Goal: Task Accomplishment & Management: Manage account settings

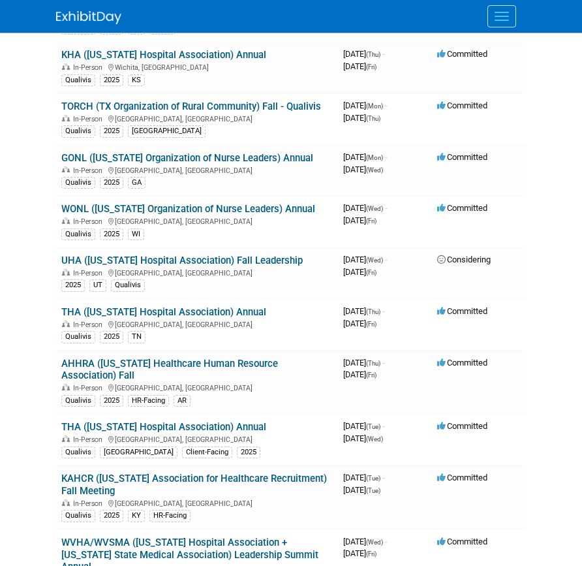
scroll to position [609, 0]
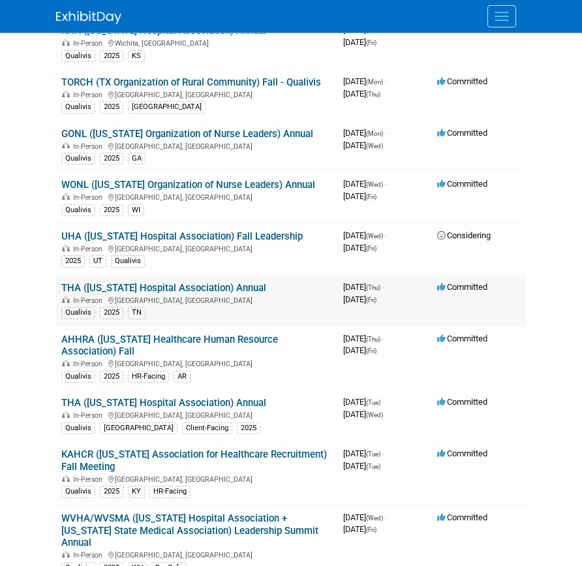
click at [226, 293] on link "THA ([US_STATE] Hospital Association) Annual" at bounding box center [163, 288] width 205 height 12
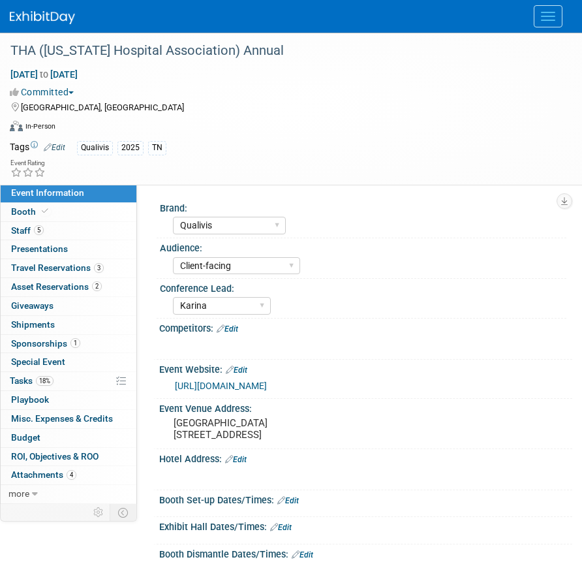
select select "Qualivis"
select select "Client-facing"
select select "Karina"
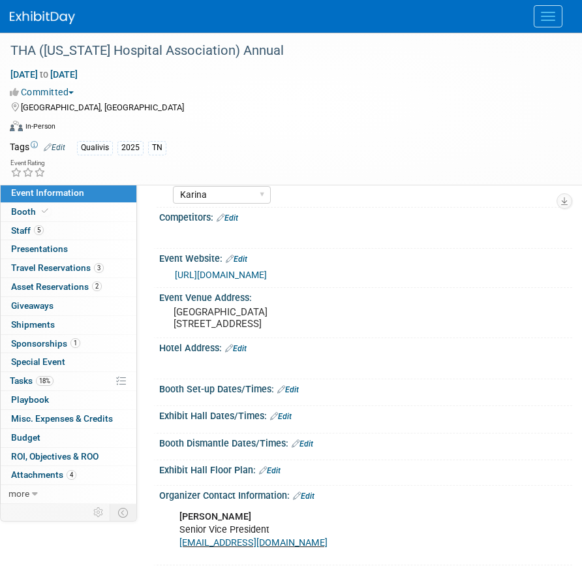
scroll to position [143, 0]
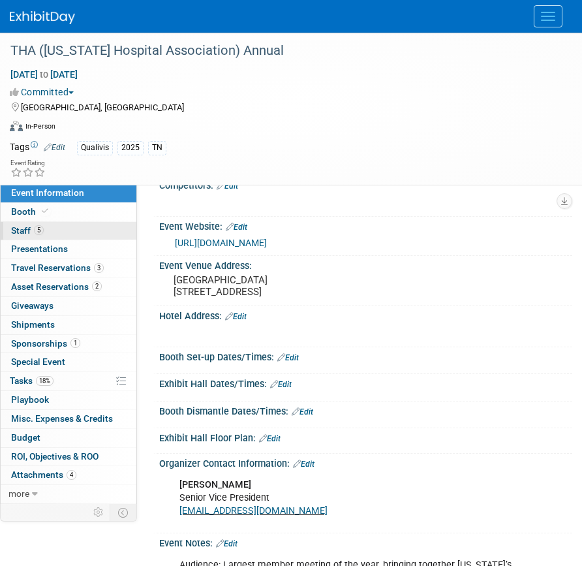
click at [65, 226] on link "5 Staff 5" at bounding box center [69, 231] width 136 height 18
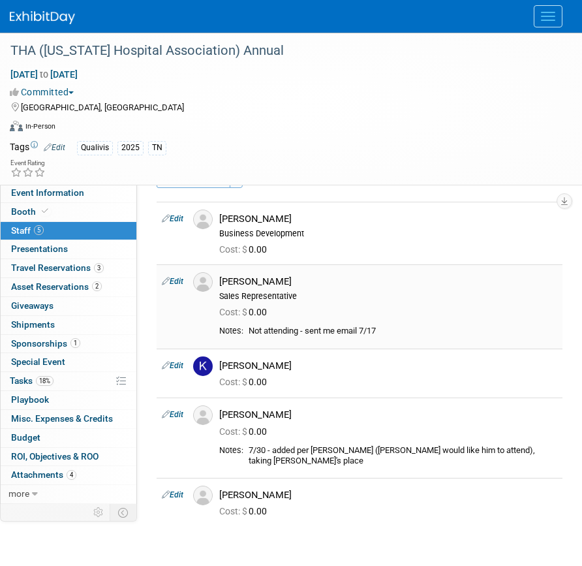
scroll to position [27, 0]
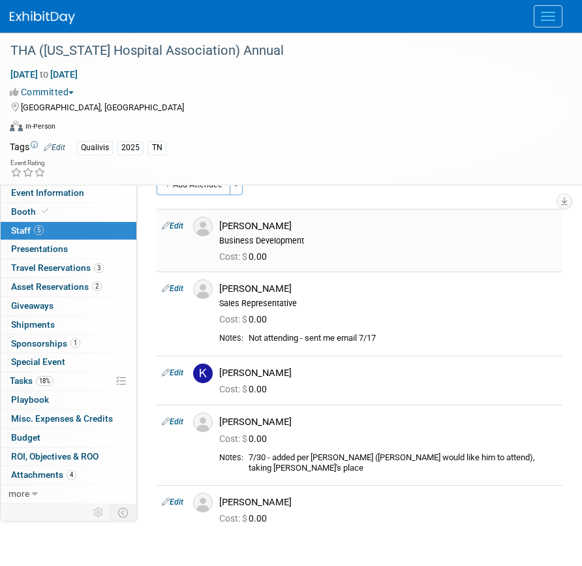
drag, startPoint x: 287, startPoint y: 225, endPoint x: 221, endPoint y: 225, distance: 66.0
click at [221, 225] on div "[PERSON_NAME]" at bounding box center [388, 226] width 338 height 12
click at [71, 199] on link "Event Information" at bounding box center [69, 193] width 136 height 18
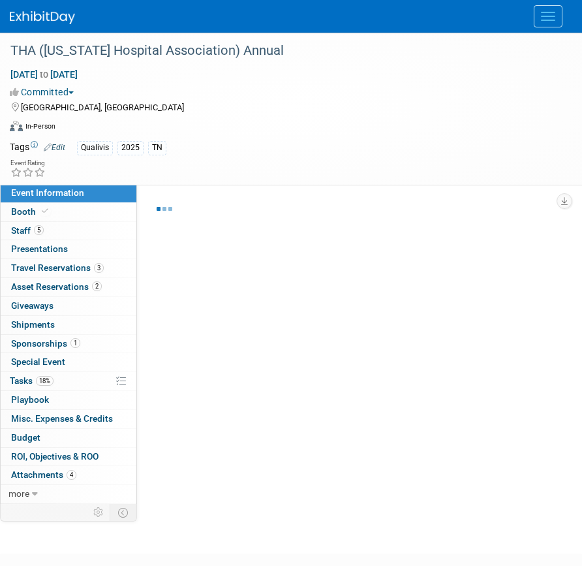
scroll to position [25, 0]
select select "Qualivis"
select select "Client-facing"
select select "Karina"
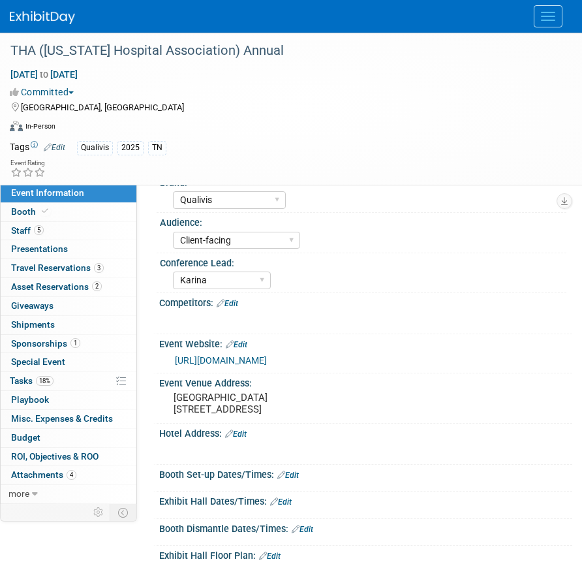
click at [243, 355] on link "[URL][DOMAIN_NAME]" at bounding box center [221, 360] width 92 height 10
click at [46, 366] on span "Special Event" at bounding box center [38, 362] width 54 height 10
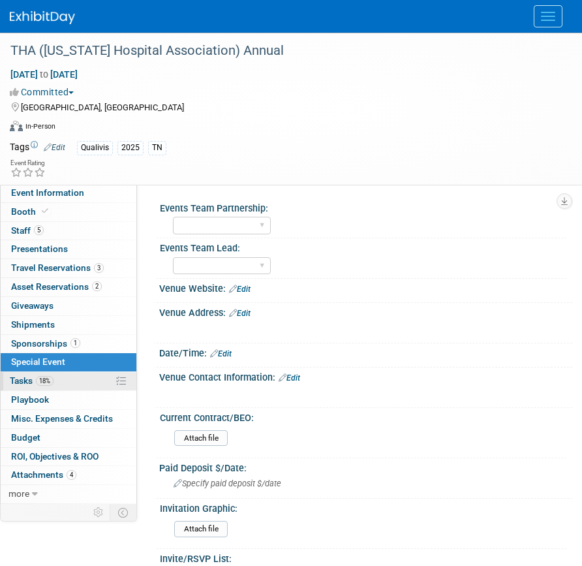
click at [46, 381] on span "18%" at bounding box center [45, 381] width 18 height 10
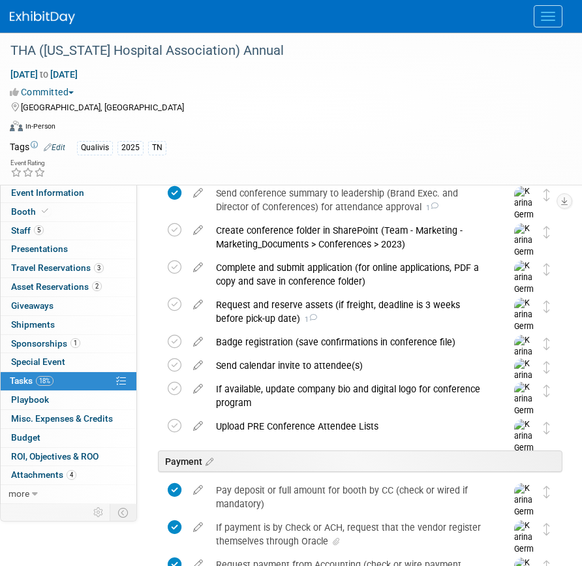
scroll to position [161, 0]
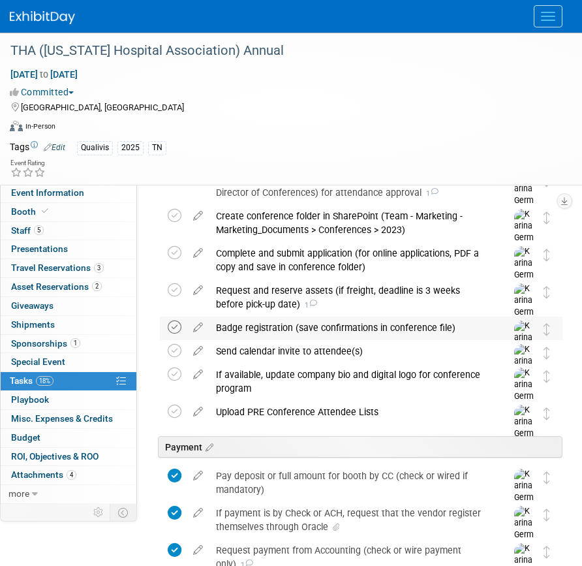
click at [180, 325] on icon at bounding box center [175, 328] width 14 height 14
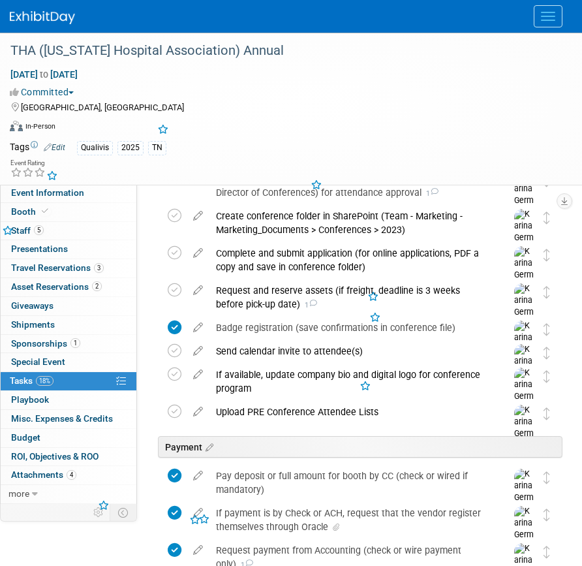
click at [242, 329] on div "Badge registration (save confirmations in conference file)" at bounding box center [349, 328] width 279 height 22
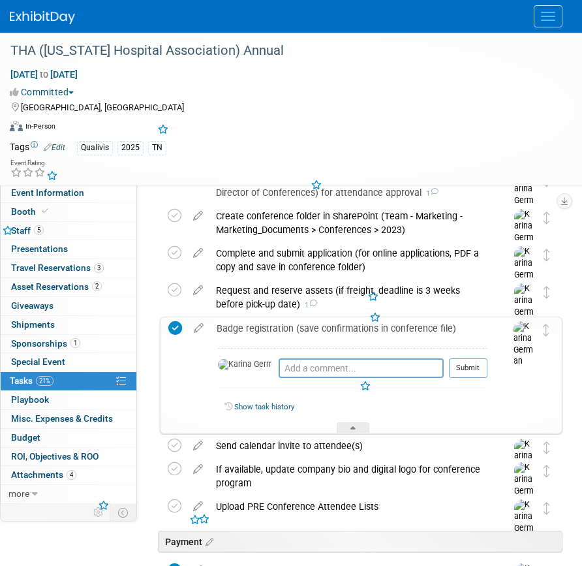
scroll to position [202, 0]
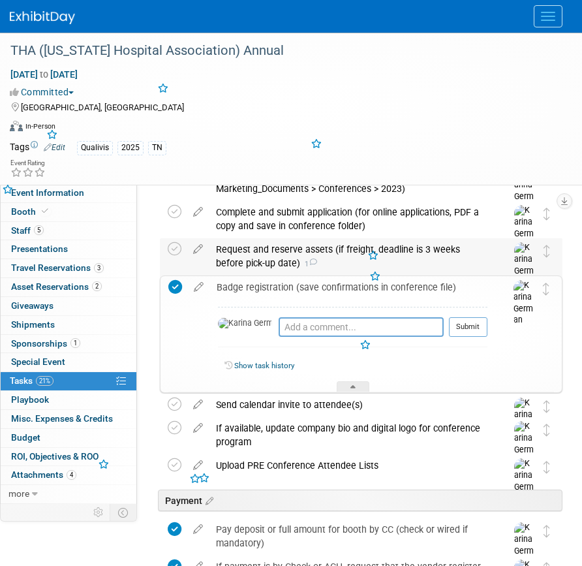
click at [264, 260] on div "Request and reserve assets (if freight, deadline is 3 weeks before pick-up date…" at bounding box center [349, 256] width 279 height 36
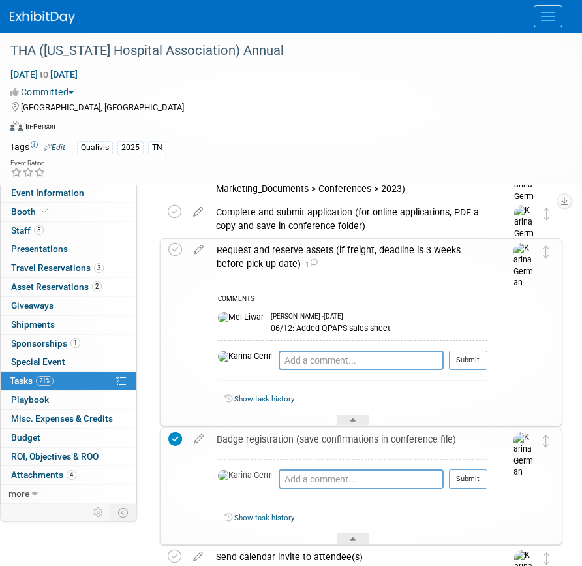
click at [264, 260] on div "Request and reserve assets (if freight, deadline is 3 weeks before pick-up date…" at bounding box center [349, 257] width 278 height 36
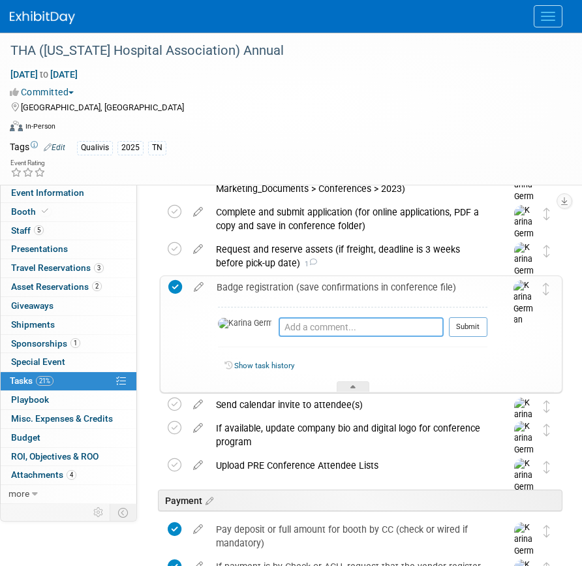
click at [285, 330] on textarea at bounding box center [361, 327] width 165 height 20
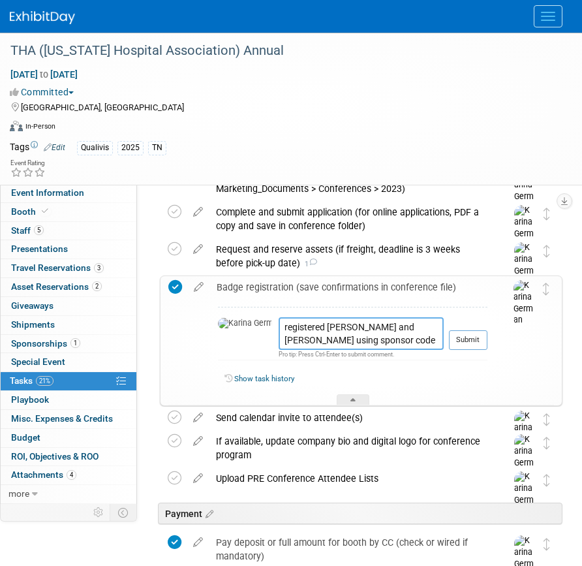
paste textarea "ISPARTNER25"
type textarea "registered [PERSON_NAME] and [PERSON_NAME] using sponsor code ISPARTNER25"
click at [477, 325] on td "Submit" at bounding box center [466, 338] width 44 height 43
click at [477, 337] on button "Submit" at bounding box center [468, 340] width 39 height 20
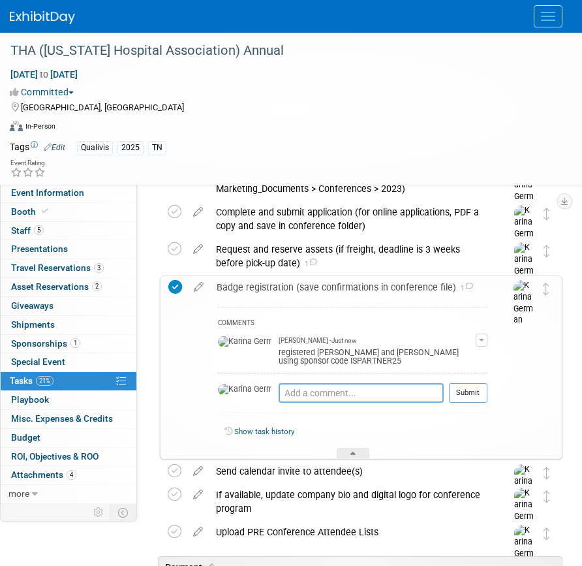
click at [285, 396] on textarea at bounding box center [361, 393] width 165 height 20
type textarea "registered [PERSON_NAME]"
click at [474, 396] on button "Submit" at bounding box center [468, 393] width 39 height 20
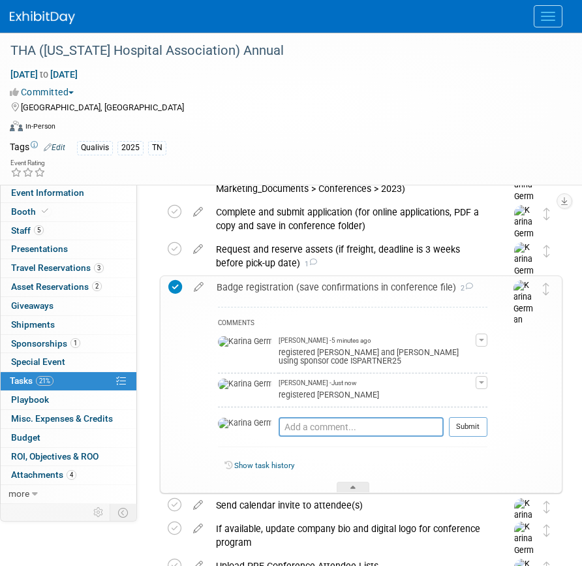
click at [279, 292] on div "Badge registration (save confirmations in conference file) 2" at bounding box center [349, 287] width 278 height 22
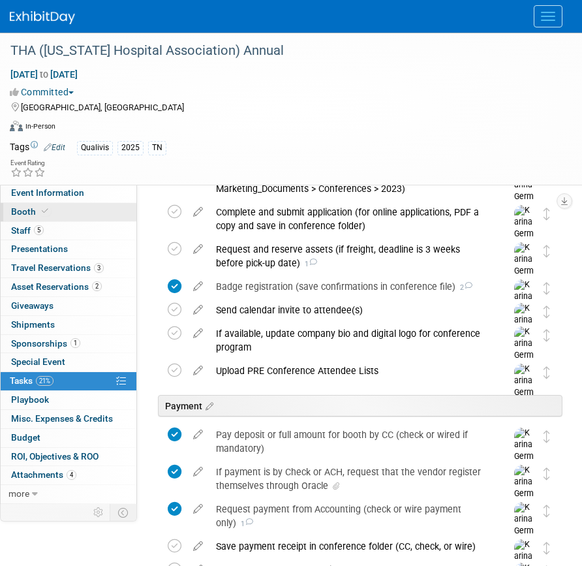
click at [64, 217] on link "Booth" at bounding box center [69, 212] width 136 height 18
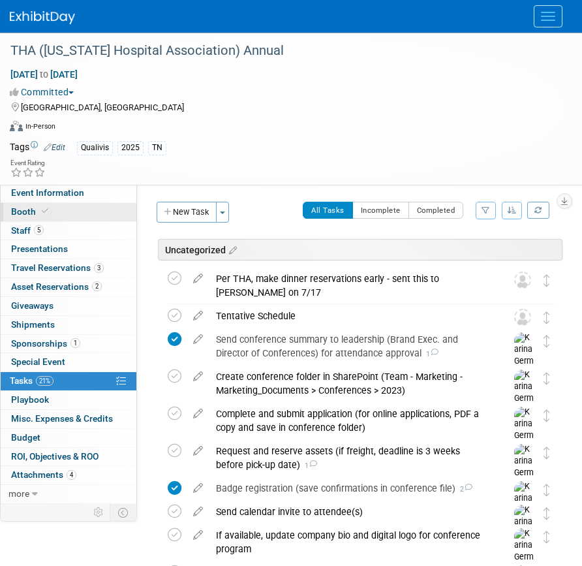
select select "6' tabletop"
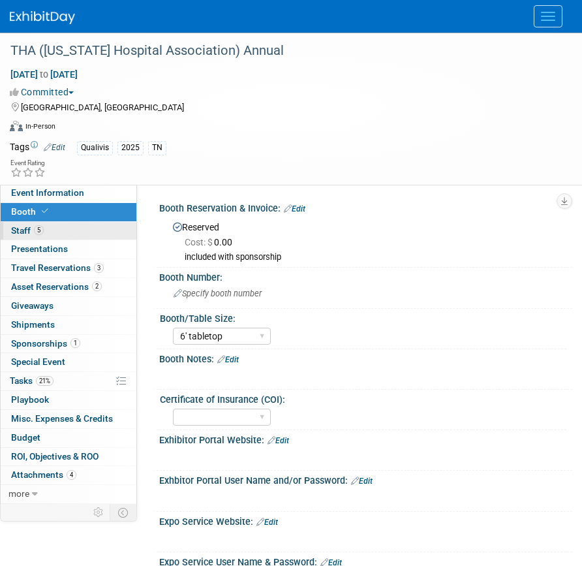
click at [57, 233] on link "5 Staff 5" at bounding box center [69, 231] width 136 height 18
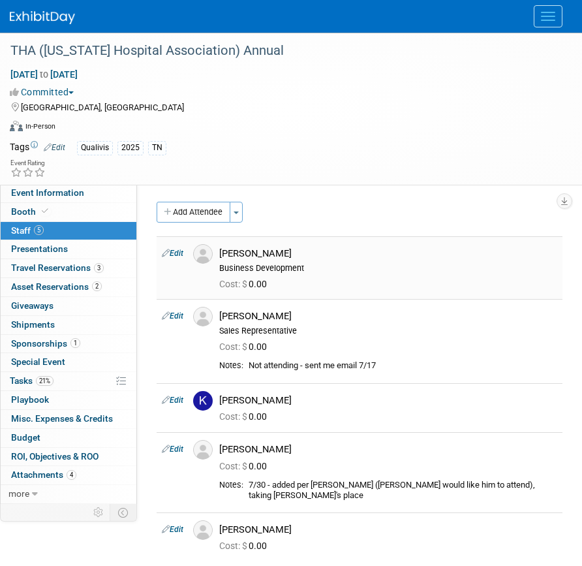
click at [182, 253] on link "Edit" at bounding box center [173, 253] width 22 height 9
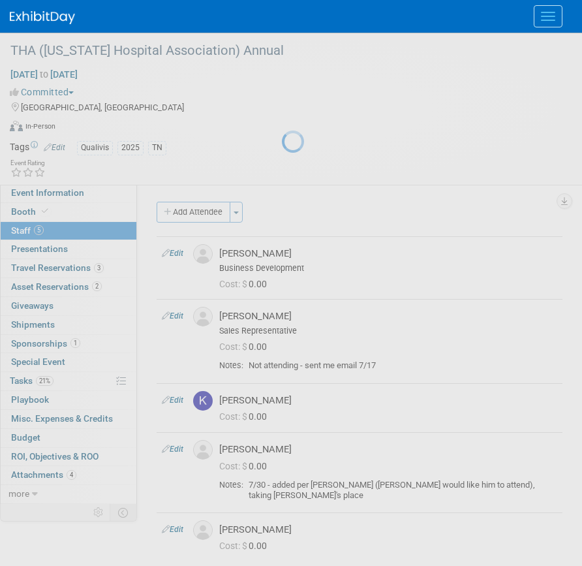
select select "12cd9331-2c55-47d0-b68d-851f326b8677"
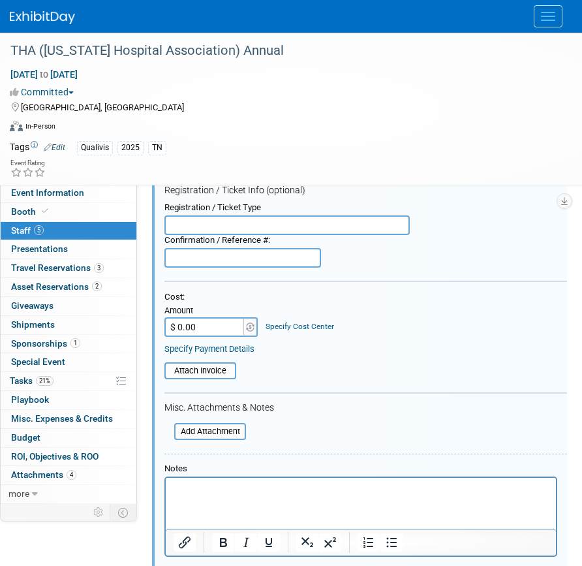
scroll to position [212, 0]
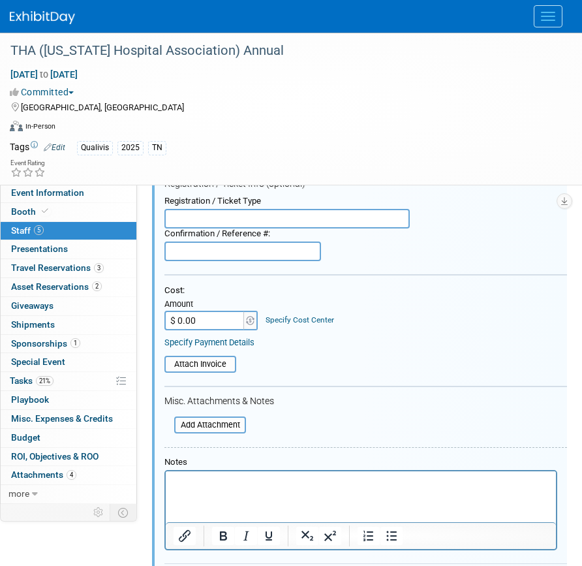
click at [217, 316] on input "$ 0.00" at bounding box center [206, 321] width 82 height 20
type input "$ 200.00"
click at [317, 315] on div "Specify Cost Center" at bounding box center [300, 314] width 69 height 23
click at [304, 319] on link "Specify Cost Center" at bounding box center [300, 319] width 69 height 9
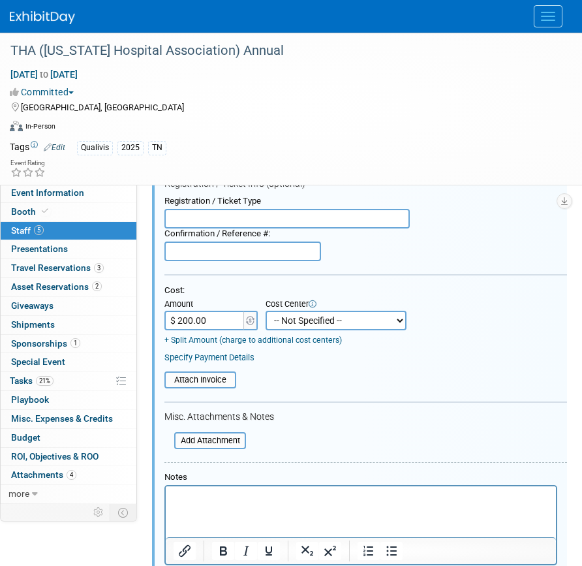
click at [304, 319] on select "-- Not Specified -- Aya Education Aya Healthcare Aya Locums Bespoke Corporate […" at bounding box center [336, 321] width 141 height 20
select select "18965874"
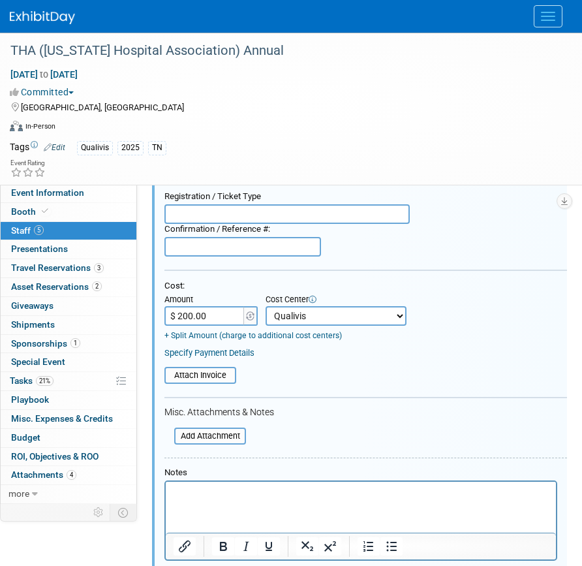
scroll to position [240, 0]
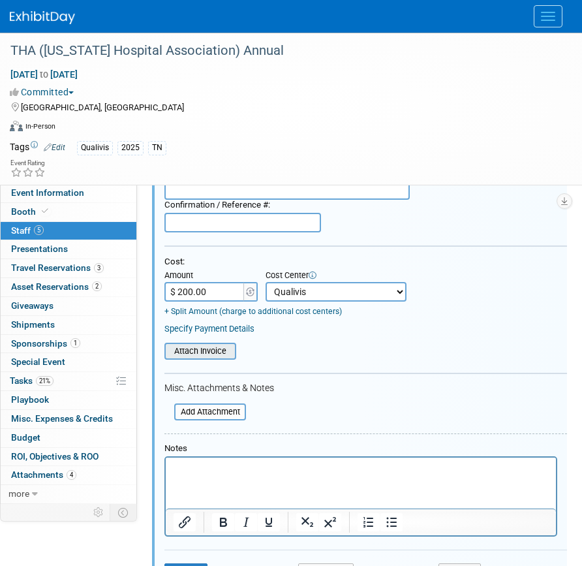
click at [208, 353] on input "file" at bounding box center [157, 351] width 155 height 14
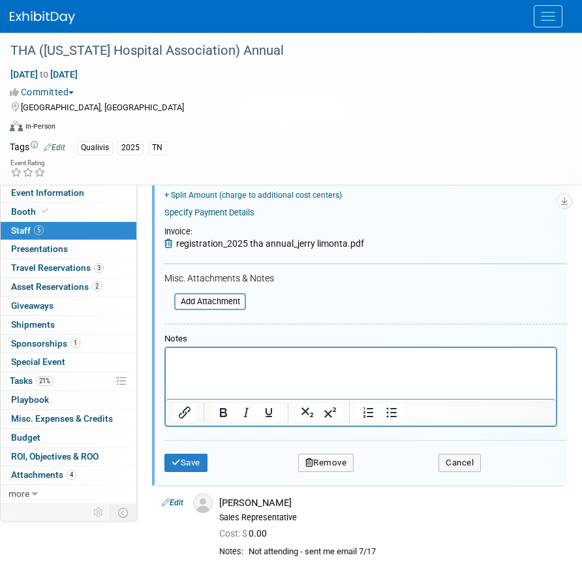
scroll to position [370, 0]
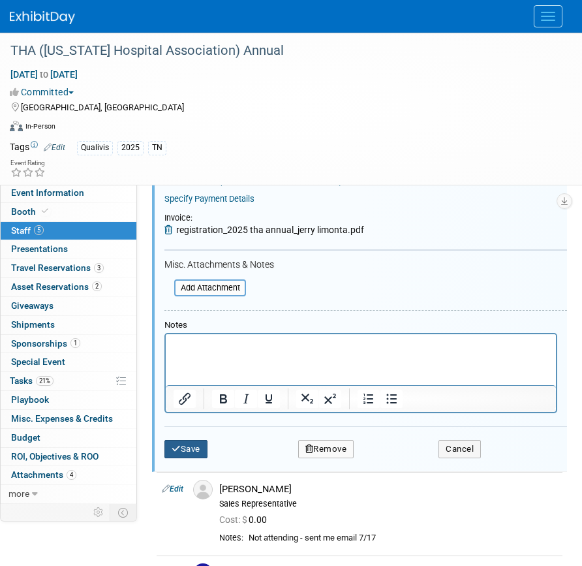
click at [179, 441] on button "Save" at bounding box center [186, 449] width 43 height 18
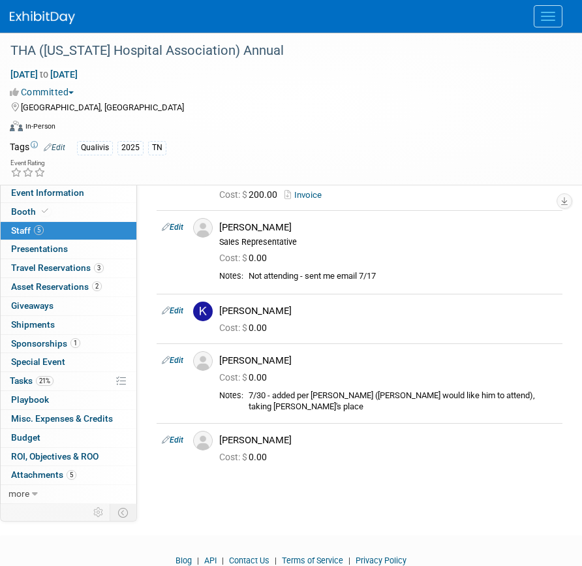
scroll to position [145, 0]
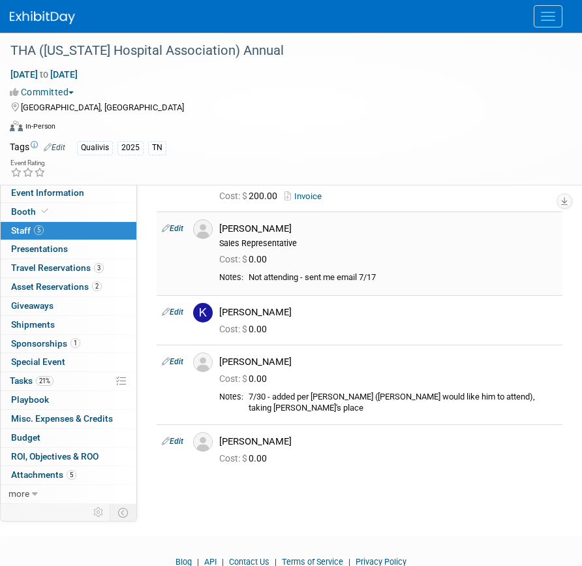
click at [178, 227] on link "Edit" at bounding box center [173, 228] width 22 height 9
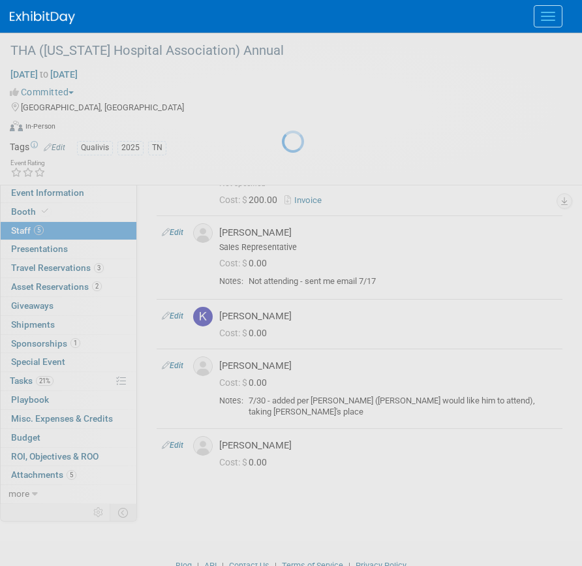
select select "1b0f2e9f-0f64-4423-8c39-1285490b817e"
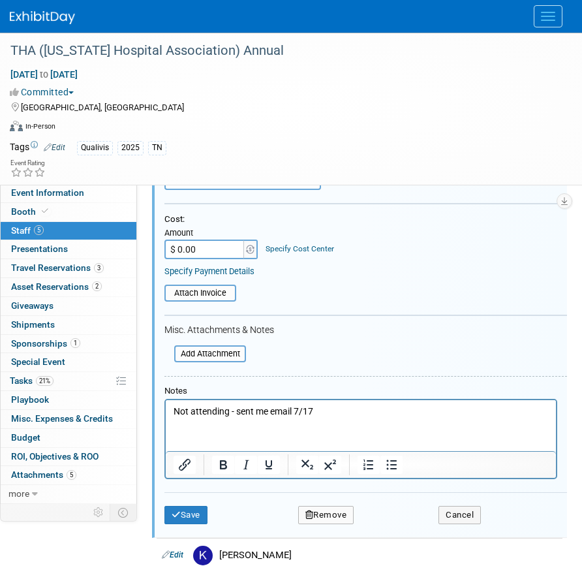
scroll to position [409, 0]
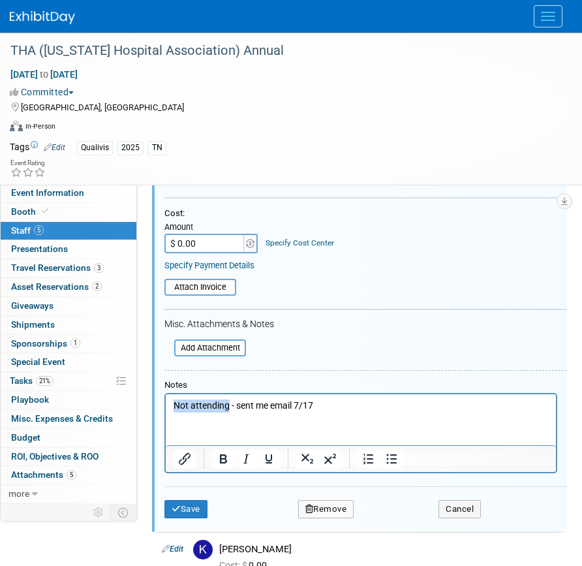
drag, startPoint x: 228, startPoint y: 405, endPoint x: 109, endPoint y: 398, distance: 119.1
click at [166, 398] on html "Not attending - sent me email 7/17" at bounding box center [361, 403] width 390 height 18
click at [197, 502] on button "Save" at bounding box center [186, 509] width 43 height 18
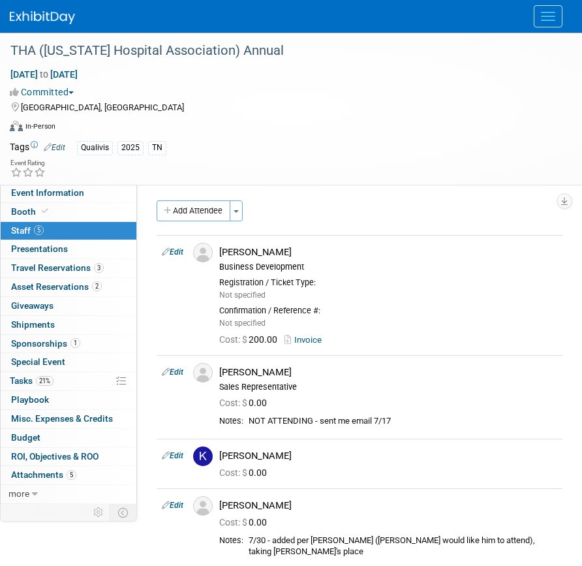
scroll to position [0, 0]
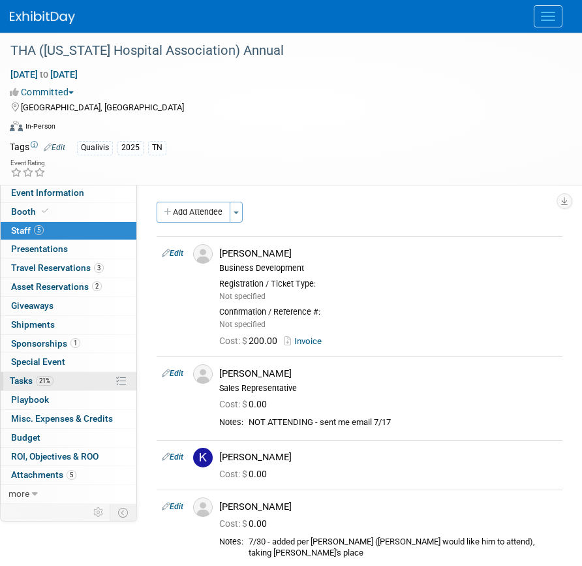
click at [55, 376] on link "21% Tasks 21%" at bounding box center [69, 381] width 136 height 18
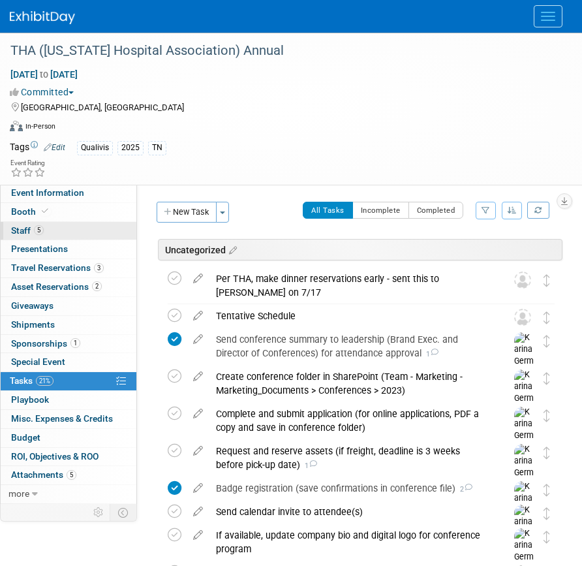
click at [57, 227] on link "5 Staff 5" at bounding box center [69, 231] width 136 height 18
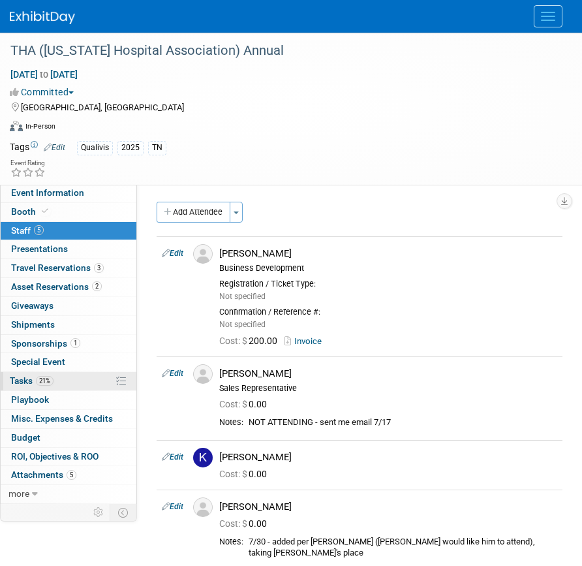
click at [56, 383] on link "21% Tasks 21%" at bounding box center [69, 381] width 136 height 18
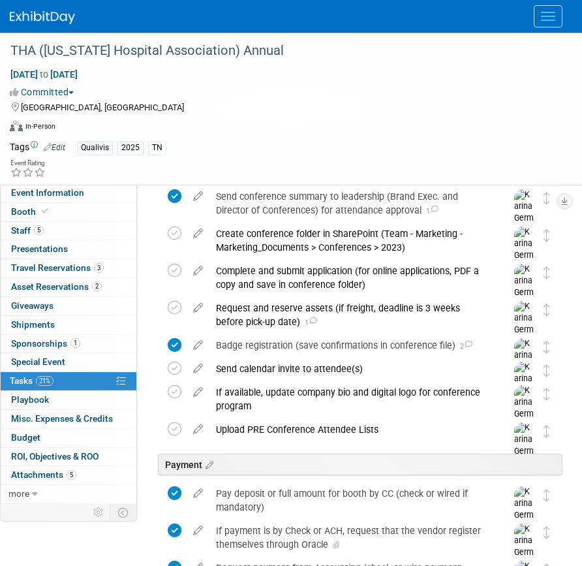
scroll to position [152, 0]
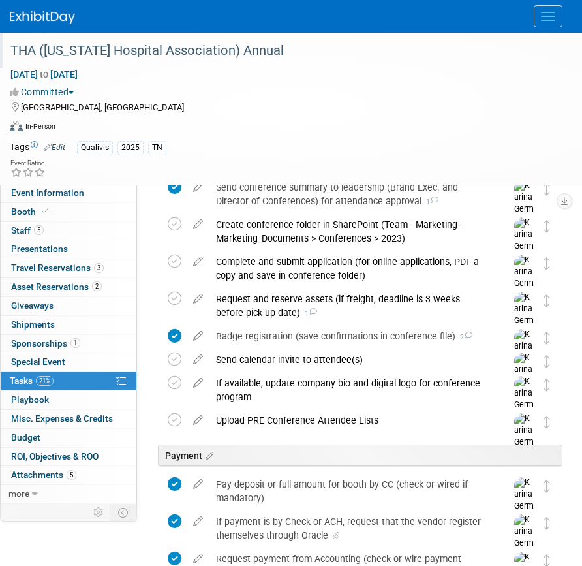
click at [220, 50] on div "THA ([US_STATE] Hospital Association) Annual" at bounding box center [281, 51] width 550 height 24
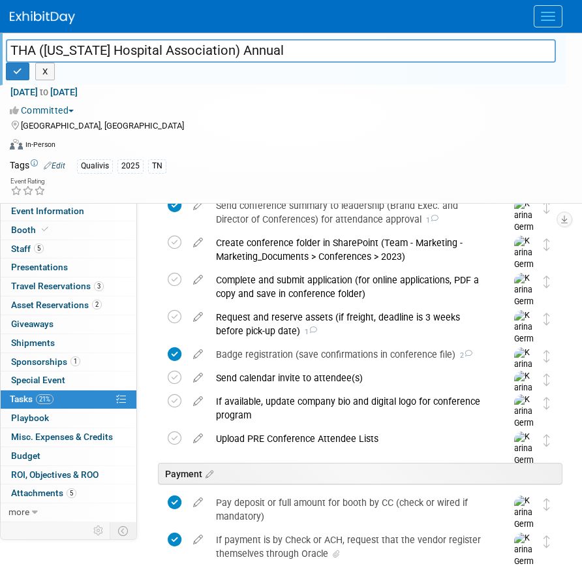
click at [220, 50] on input "THA ([US_STATE] Hospital Association) Annual" at bounding box center [281, 50] width 550 height 23
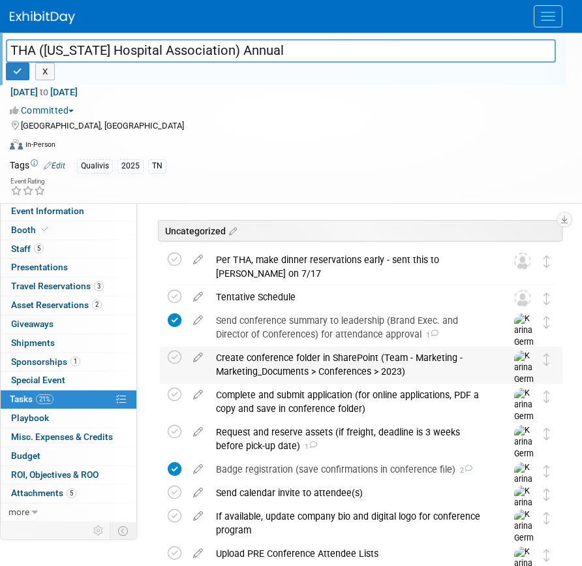
scroll to position [0, 0]
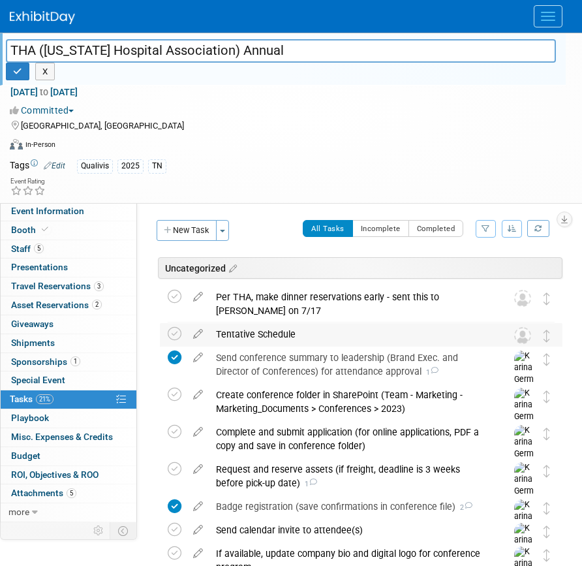
click at [260, 334] on div "Tentative Schedule" at bounding box center [349, 334] width 279 height 22
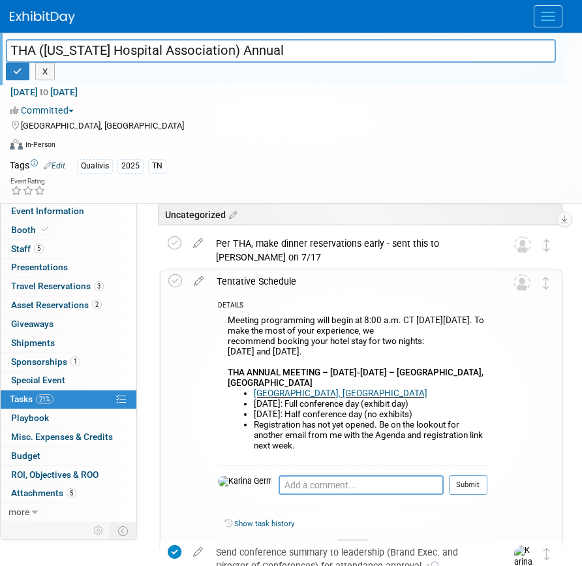
scroll to position [55, 0]
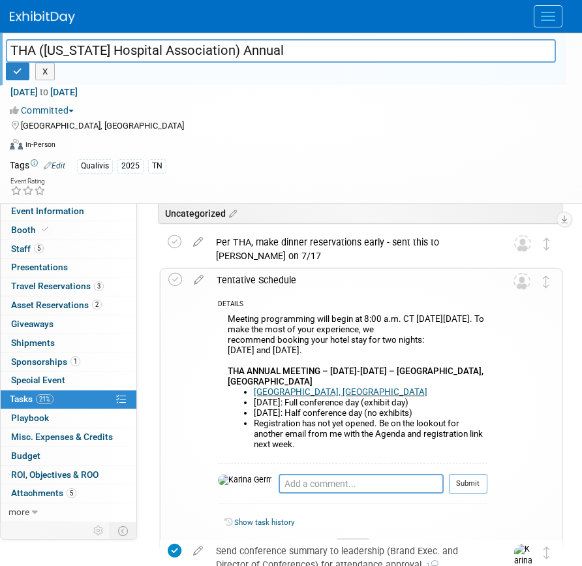
click at [275, 278] on div "Tentative Schedule" at bounding box center [349, 280] width 278 height 22
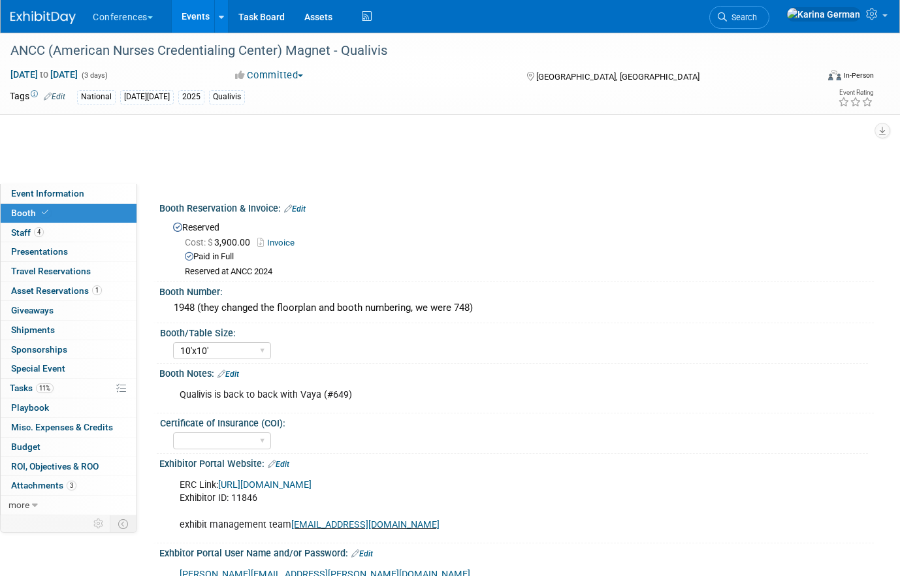
select select "10'x10'"
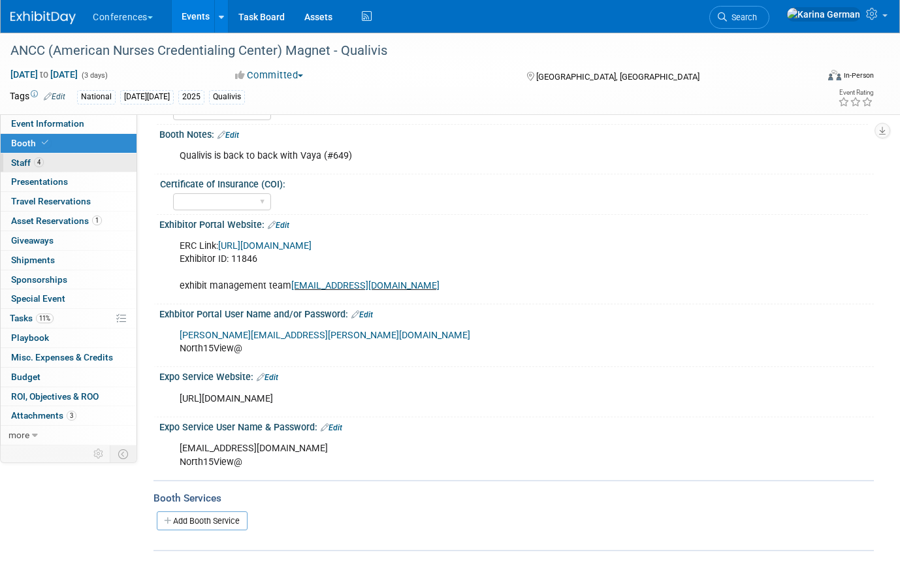
click at [54, 163] on link "4 Staff 4" at bounding box center [69, 162] width 136 height 19
